Goal: Task Accomplishment & Management: Manage account settings

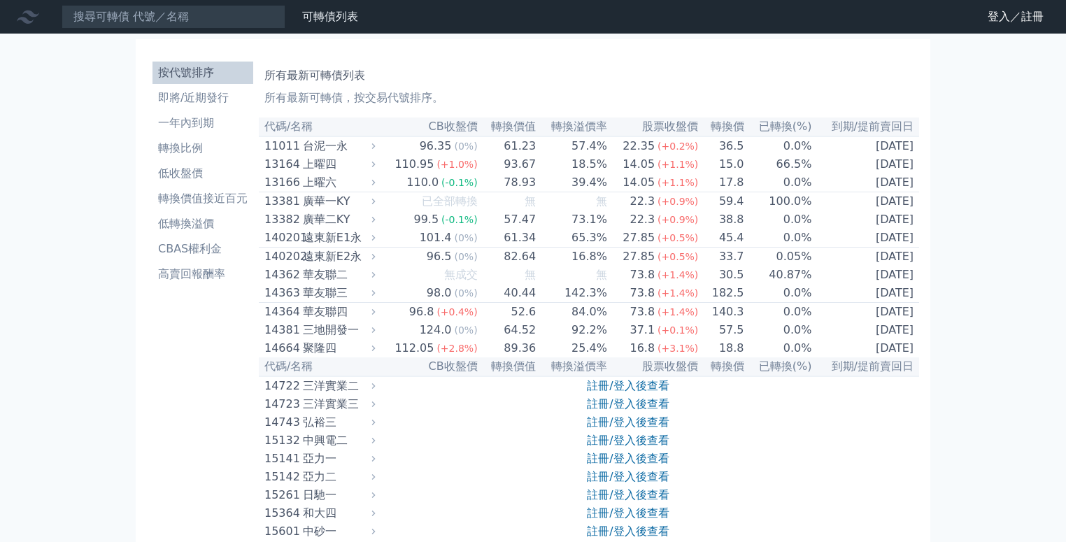
click at [0, 0] on icon at bounding box center [0, 0] width 0 height 0
click at [0, 0] on link "登入／註冊" at bounding box center [0, 0] width 0 height 0
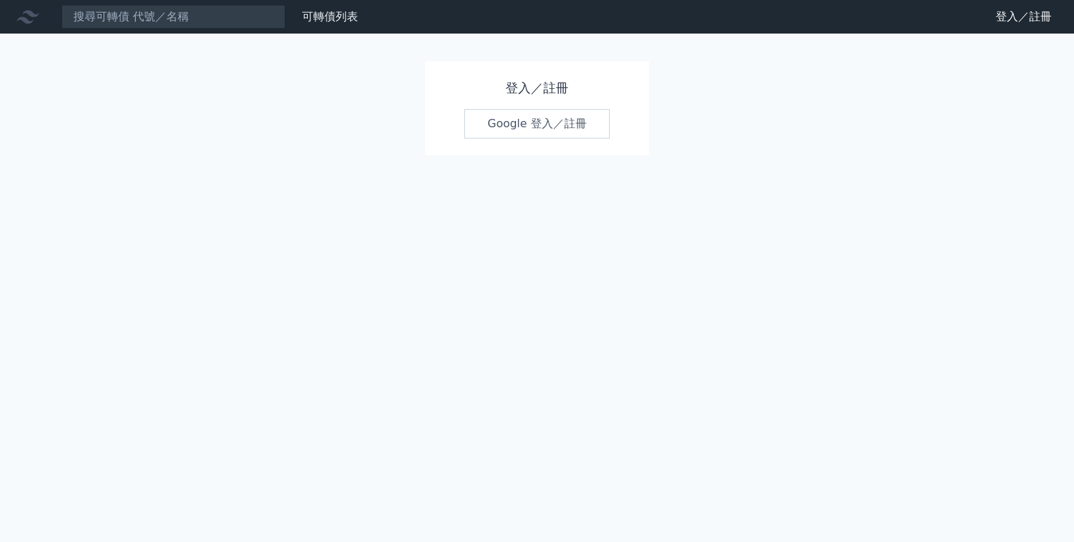
click at [529, 129] on link "Google 登入／註冊" at bounding box center [537, 123] width 146 height 29
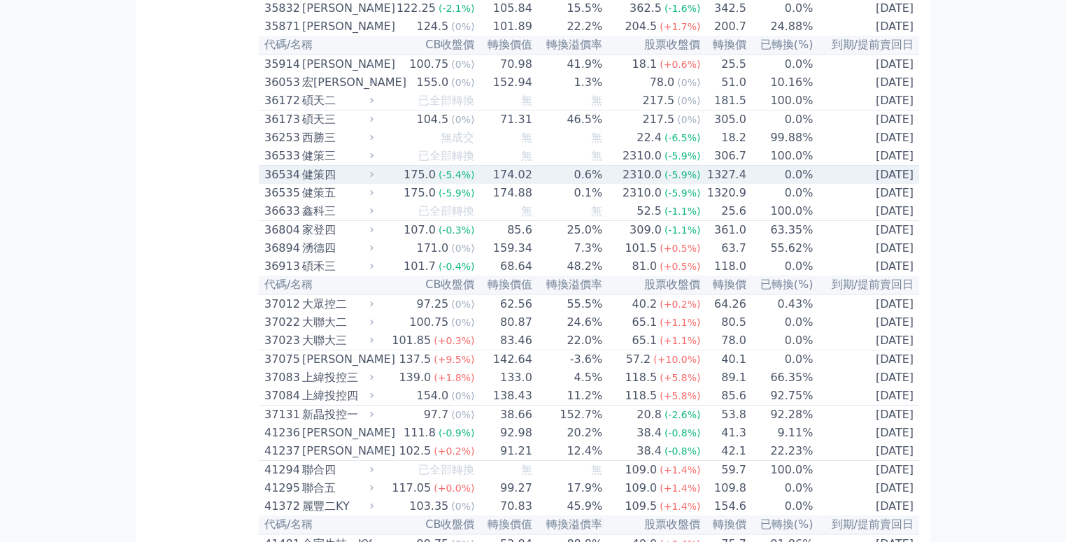
scroll to position [3203, 0]
